Goal: Task Accomplishment & Management: Complete application form

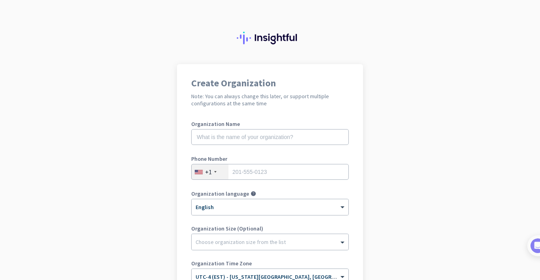
click at [368, 141] on app-onboarding-organization "Create Organization Note: You can always change this later, or support multiple…" at bounding box center [270, 235] width 540 height 343
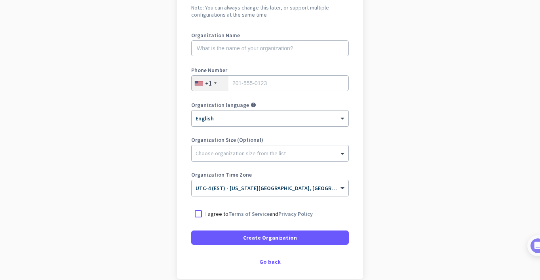
scroll to position [95, 0]
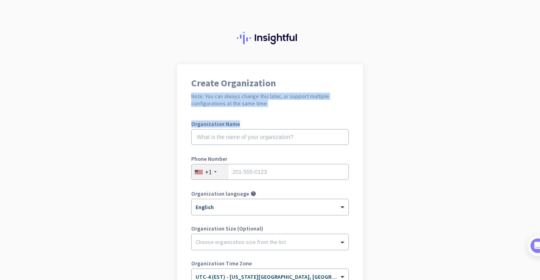
drag, startPoint x: 529, startPoint y: 66, endPoint x: 529, endPoint y: 144, distance: 78.0
click at [529, 144] on app-onboarding-organization "Create Organization Note: You can always change this later, or support multiple…" at bounding box center [270, 235] width 540 height 343
click at [452, 143] on app-onboarding-organization "Create Organization Note: You can always change this later, or support multiple…" at bounding box center [270, 235] width 540 height 343
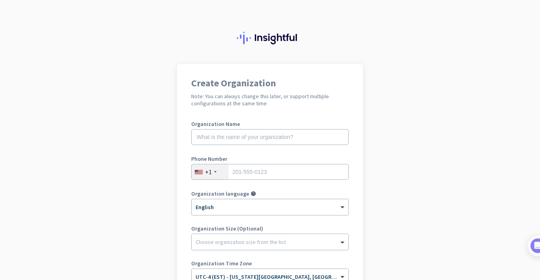
click at [440, 163] on app-onboarding-organization "Create Organization Note: You can always change this later, or support multiple…" at bounding box center [270, 235] width 540 height 343
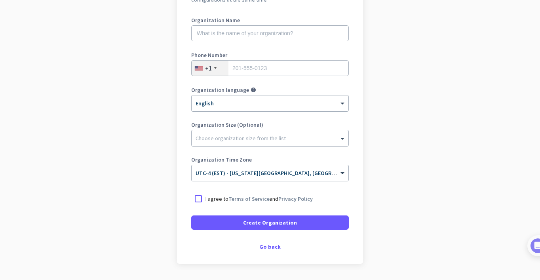
scroll to position [127, 0]
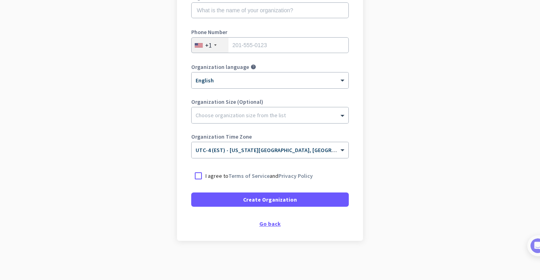
click at [264, 225] on div "Go back" at bounding box center [269, 224] width 157 height 6
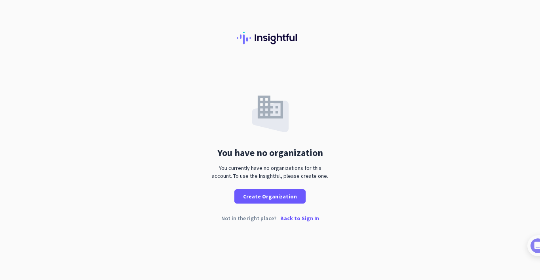
click at [296, 218] on p "Back to Sign In" at bounding box center [299, 218] width 39 height 6
